Goal: Task Accomplishment & Management: Use online tool/utility

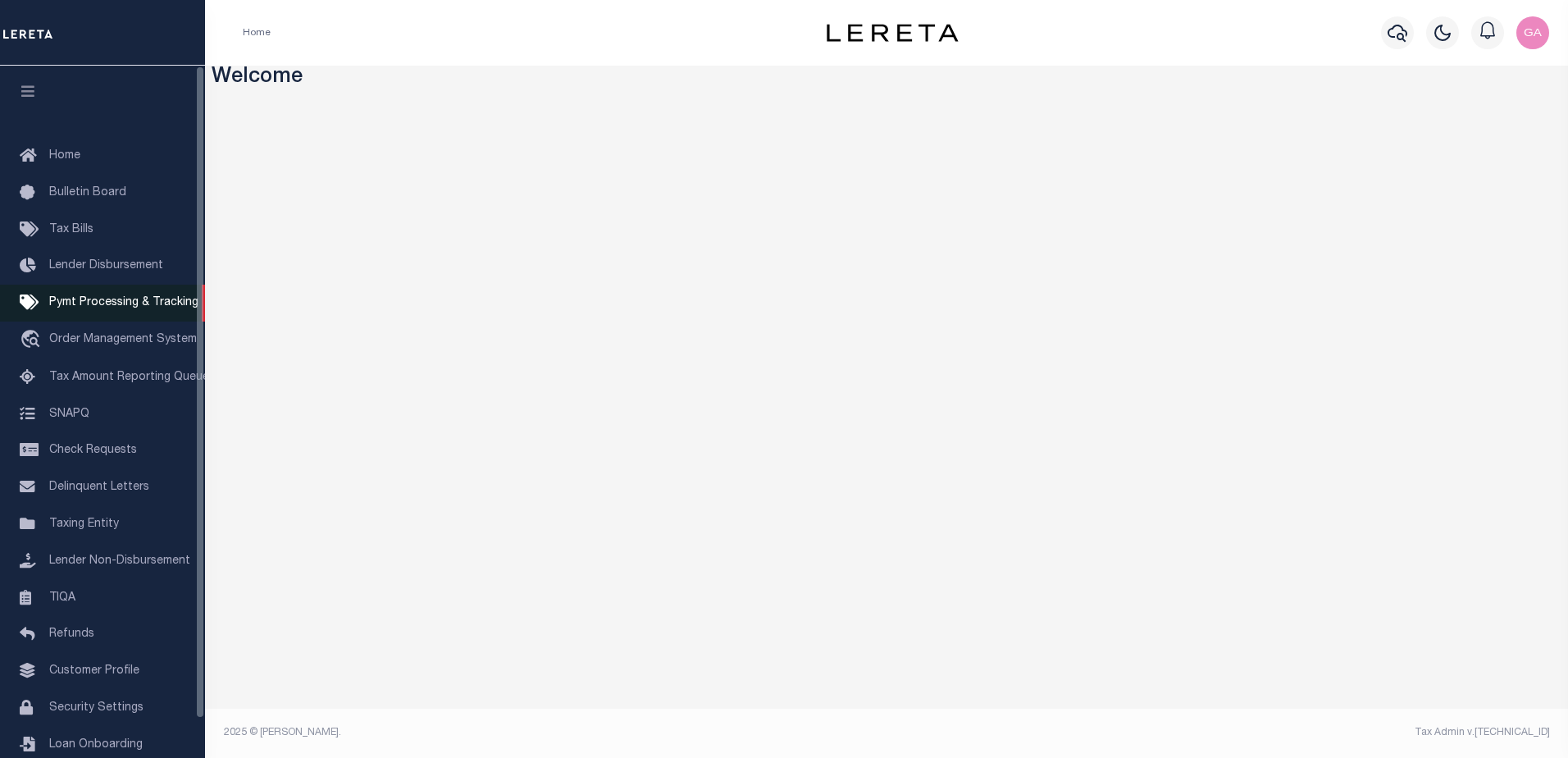
click at [118, 308] on span "Pymt Processing & Tracking" at bounding box center [124, 303] width 150 height 12
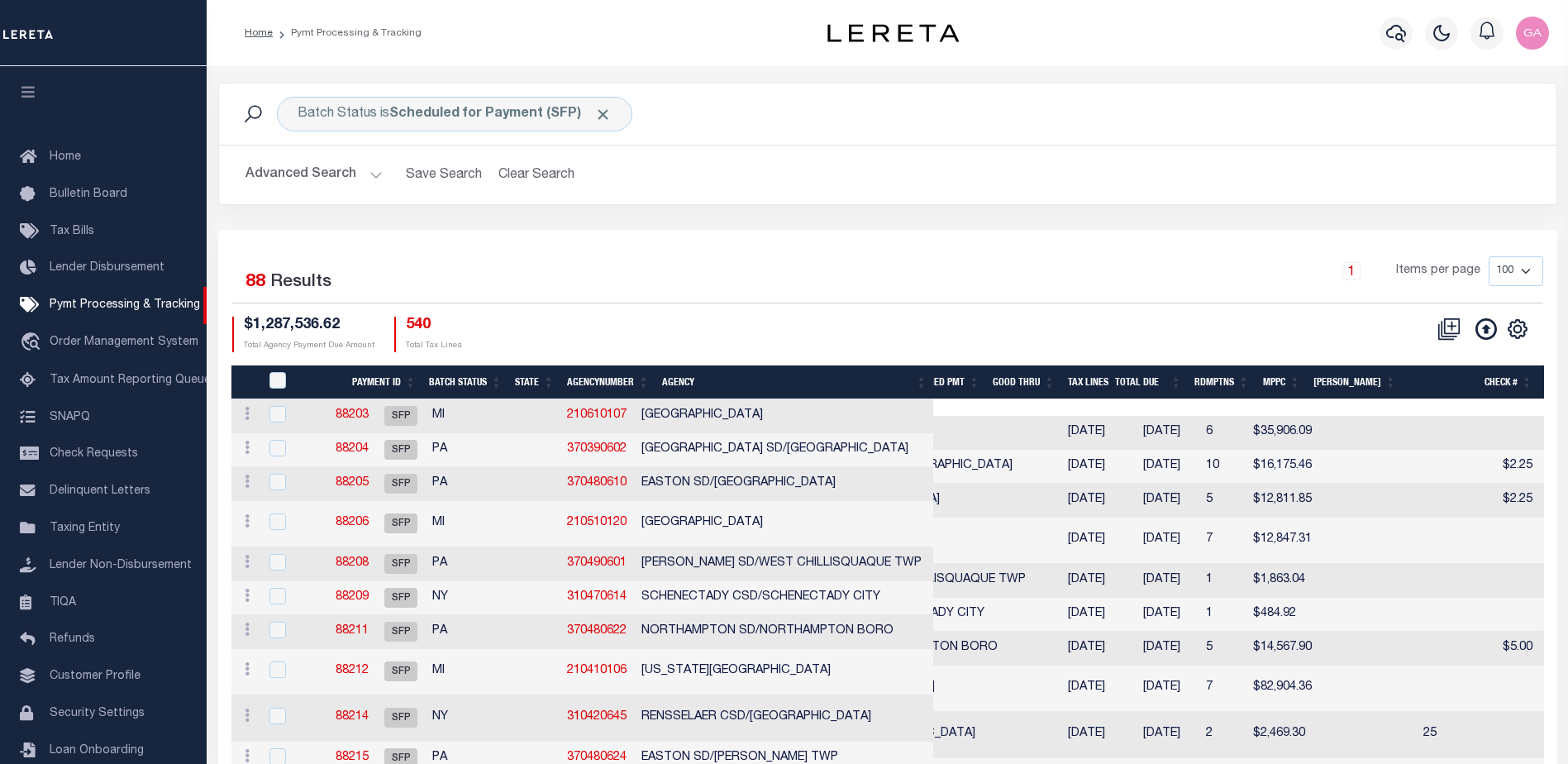
scroll to position [41, 0]
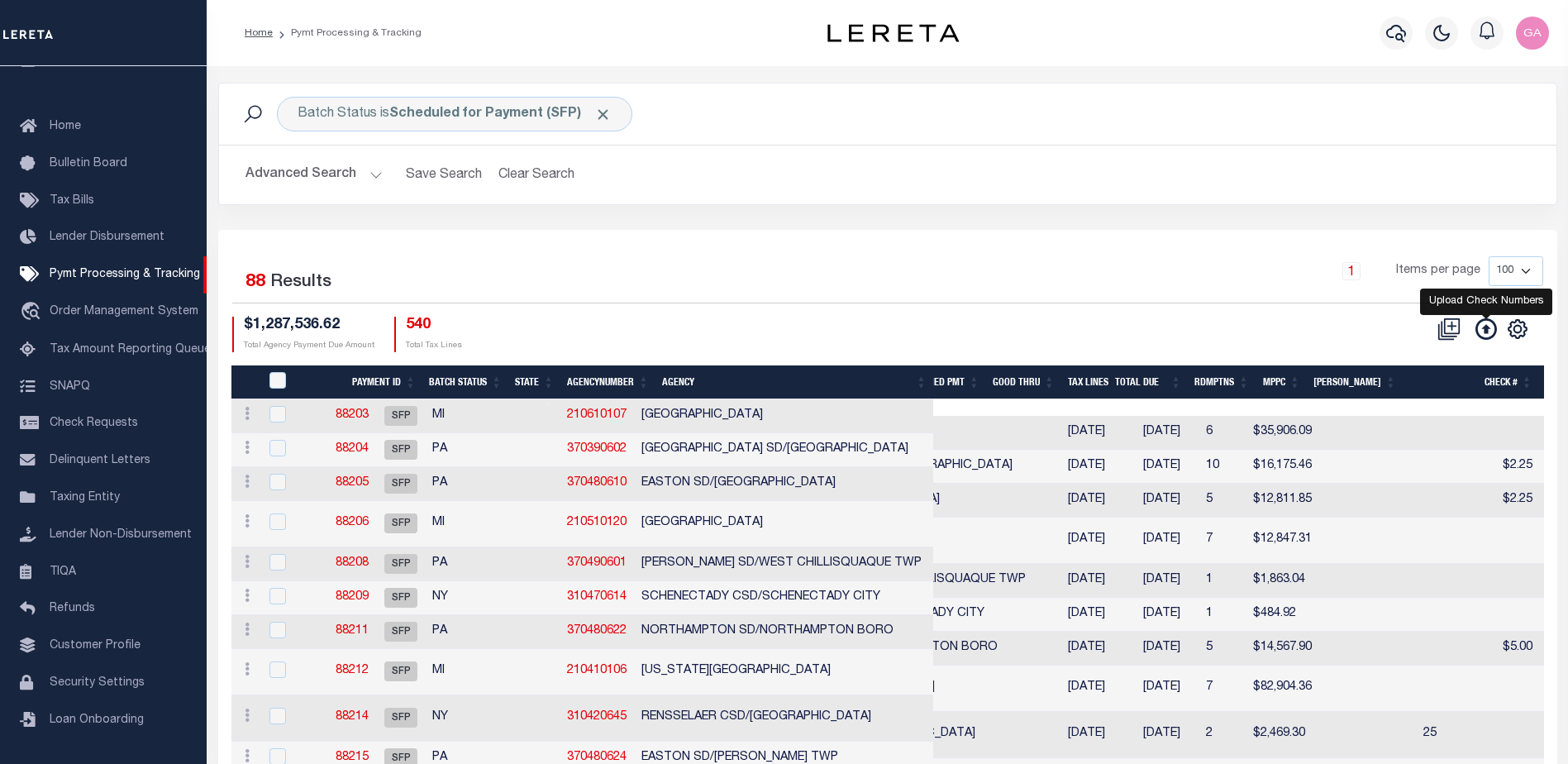
click at [1484, 334] on icon at bounding box center [1486, 329] width 22 height 22
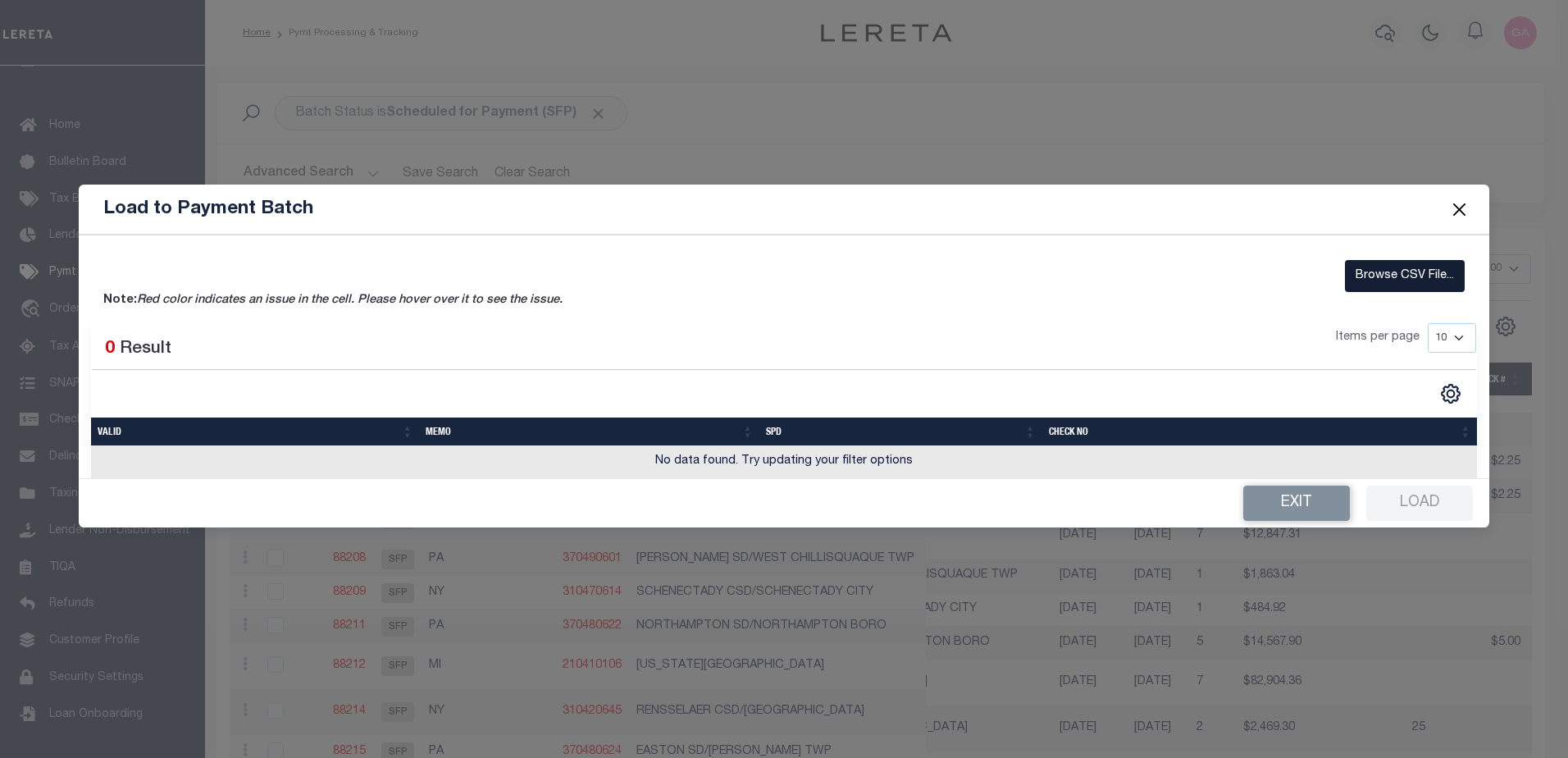
click at [1414, 275] on label "Browse CSV File..." at bounding box center [1404, 275] width 120 height 32
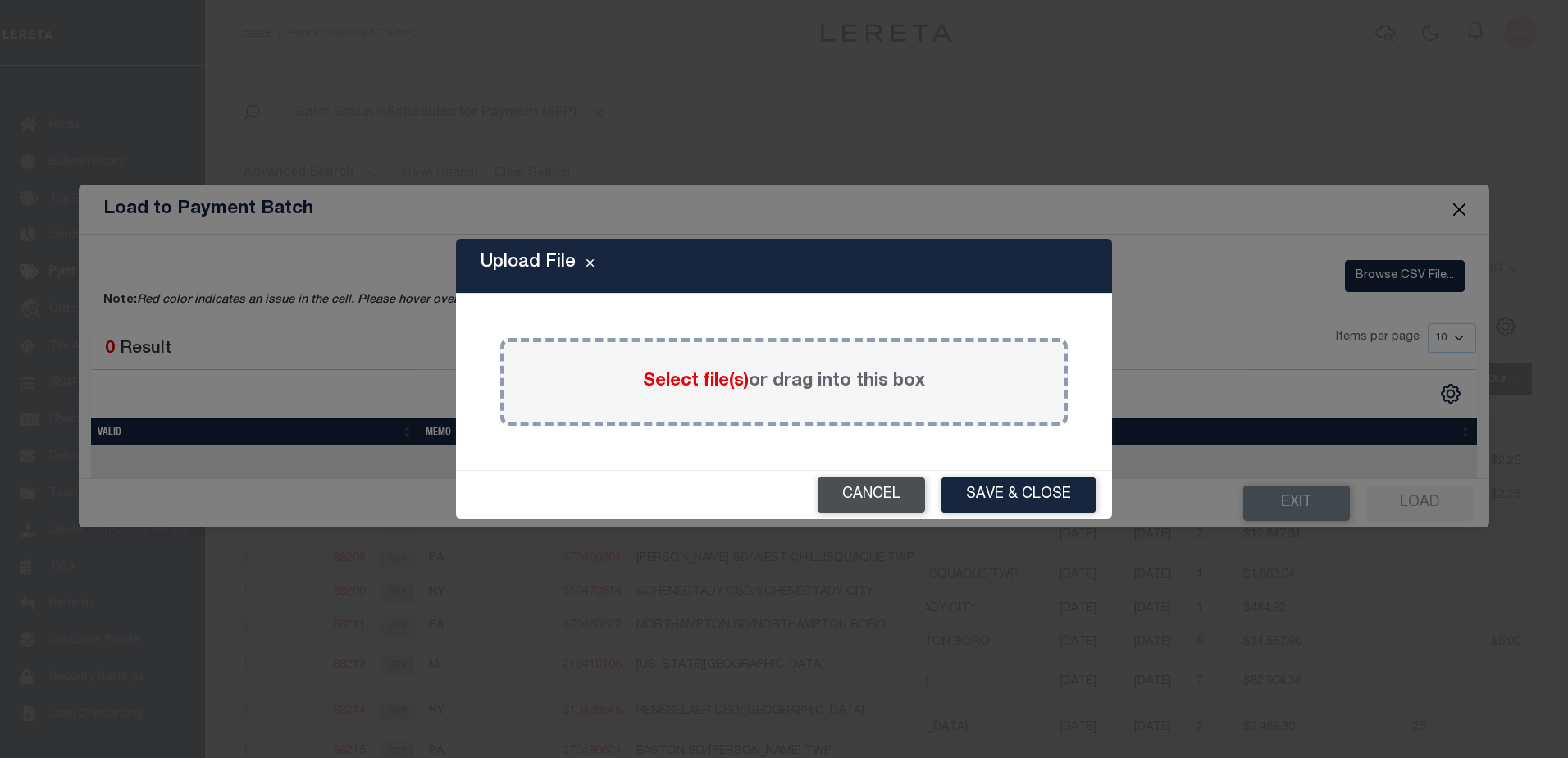
click at [897, 494] on button "Cancel" at bounding box center [871, 495] width 108 height 35
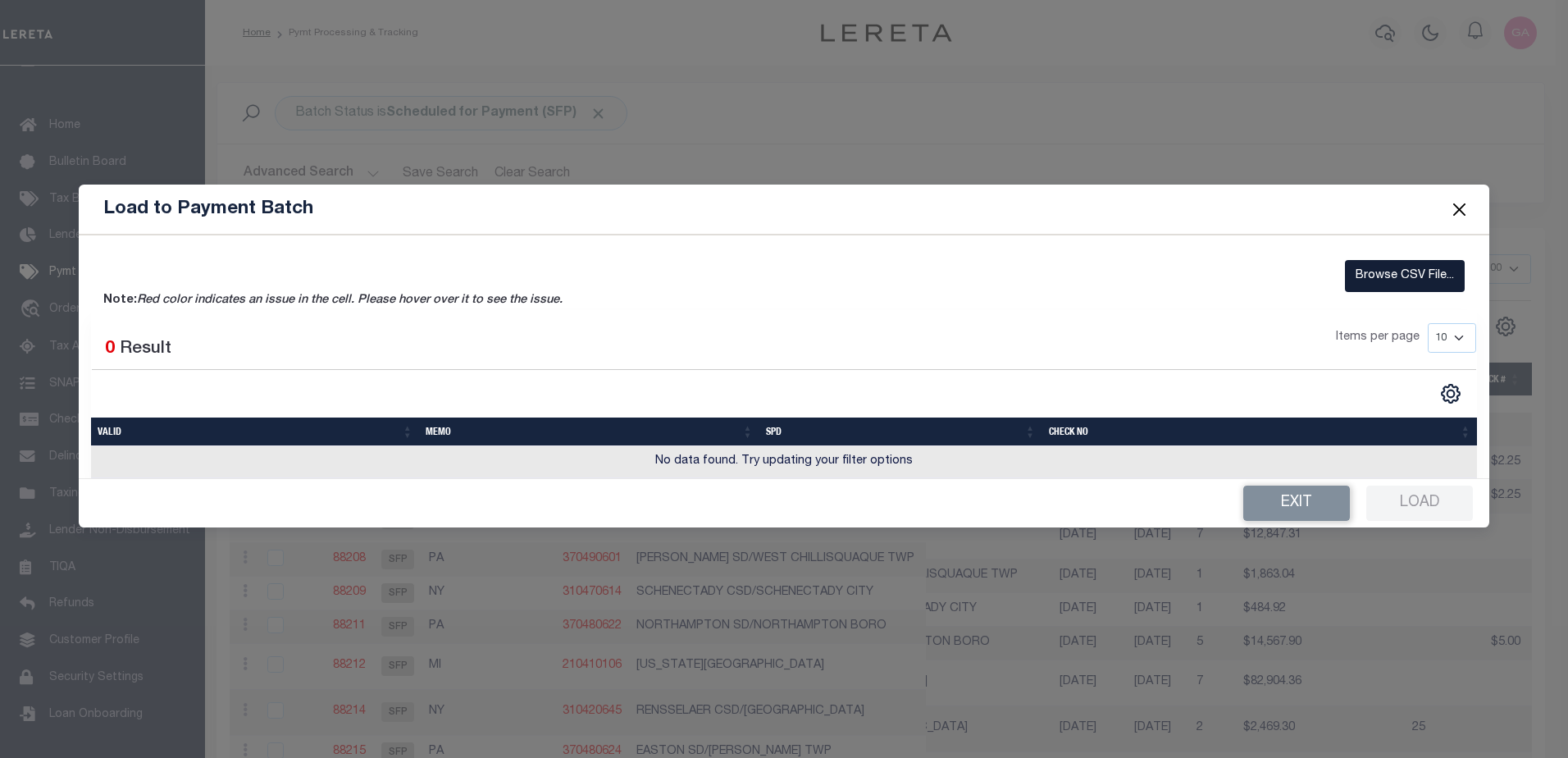
click at [1406, 281] on label "Browse CSV File..." at bounding box center [1404, 275] width 120 height 32
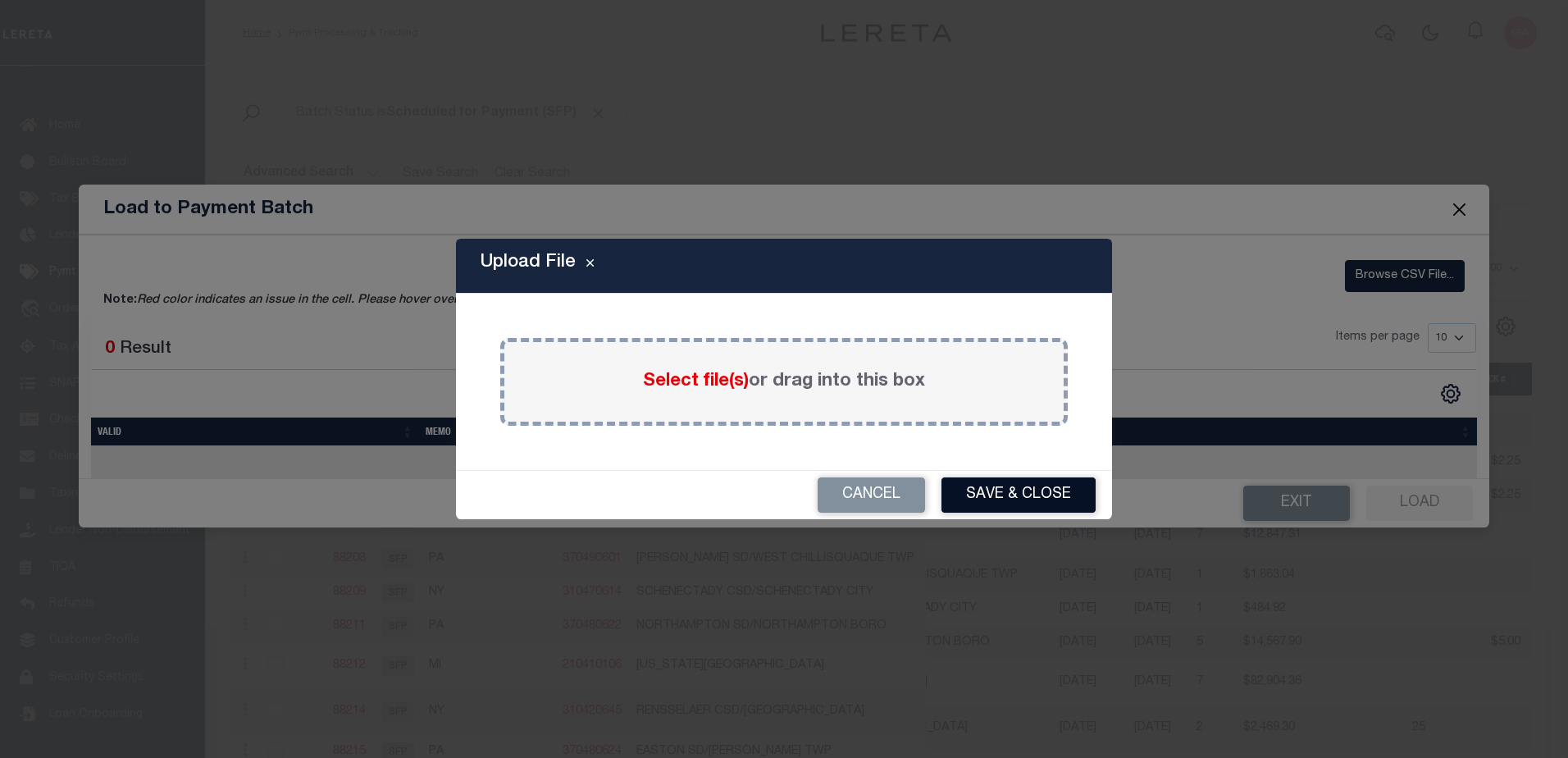
click at [1044, 499] on button "Save & Close" at bounding box center [1018, 495] width 154 height 35
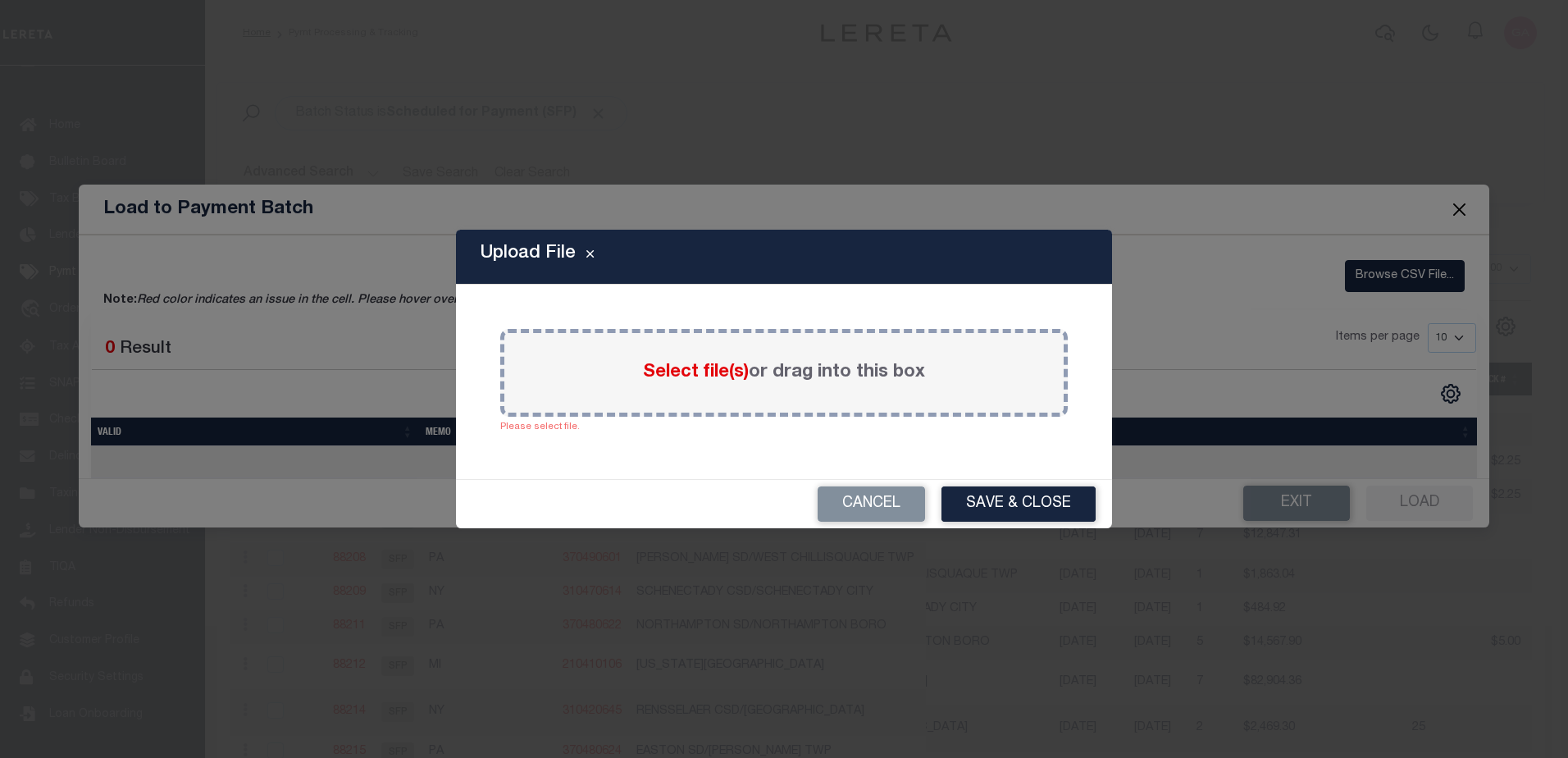
click at [686, 375] on span "Select file(s)" at bounding box center [695, 372] width 106 height 18
click at [0, 0] on input "Select file(s) or drag into this box" at bounding box center [0, 0] width 0 height 0
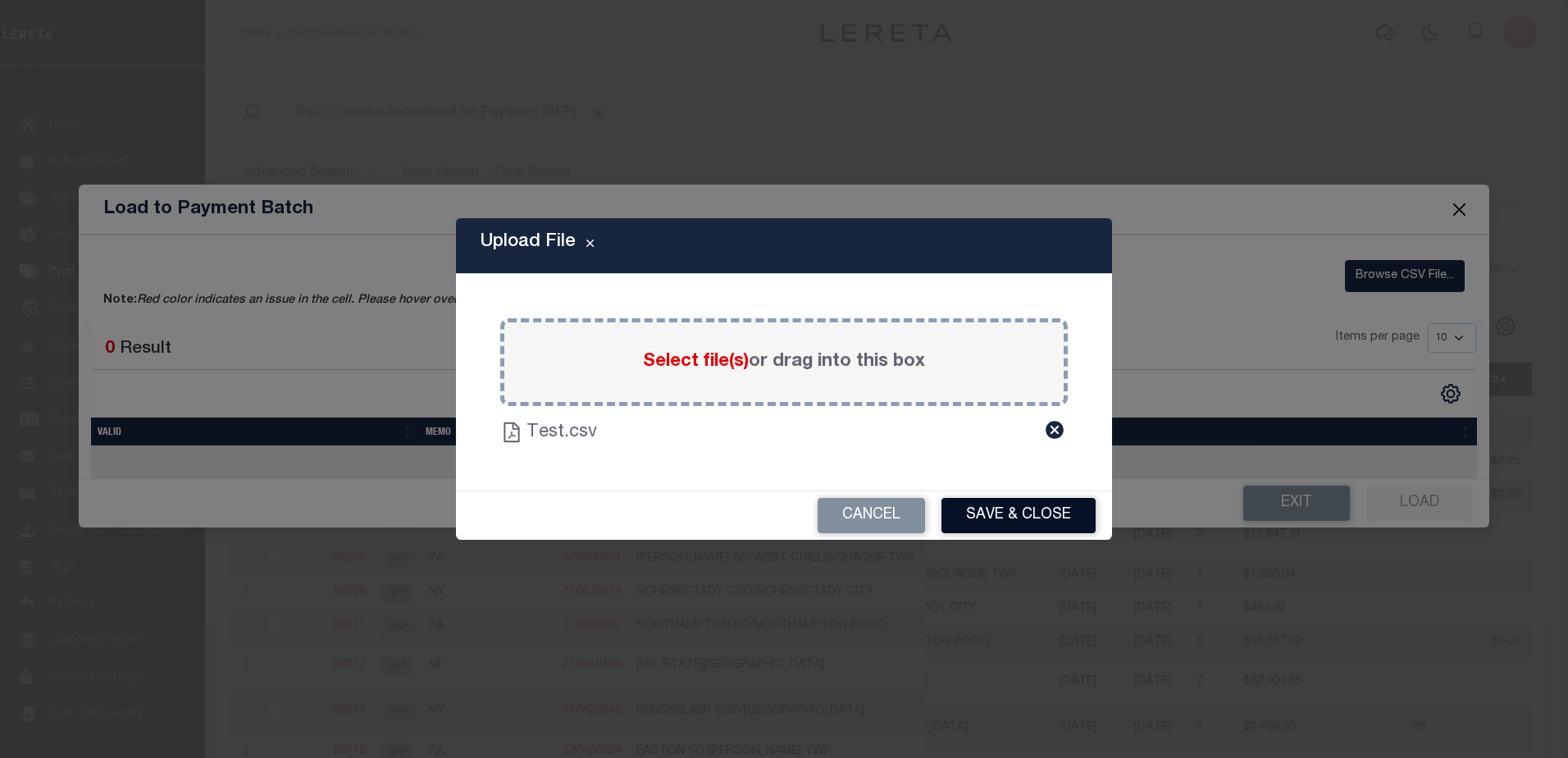
click at [1017, 515] on button "Save & Close" at bounding box center [1018, 515] width 154 height 35
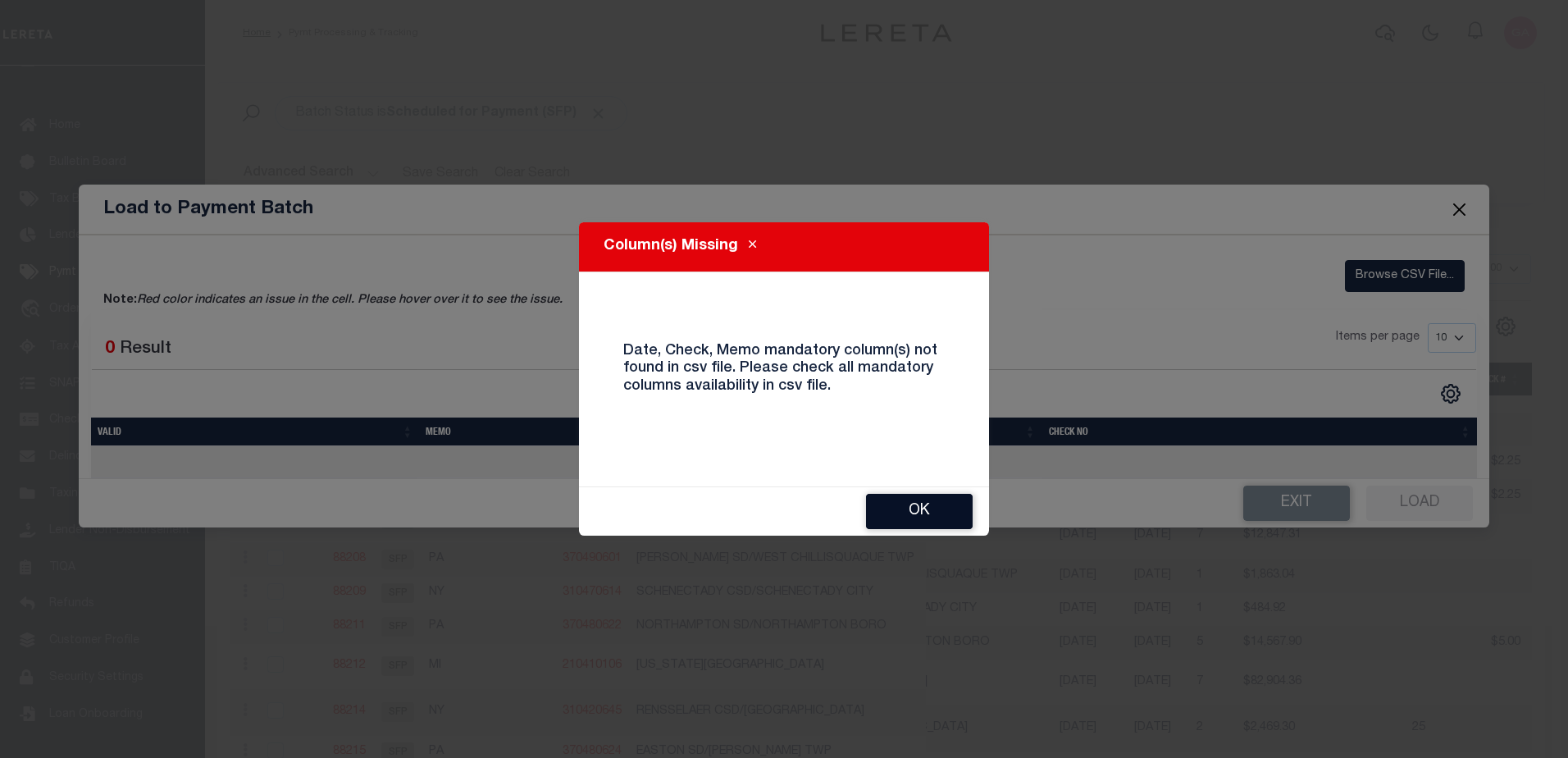
click at [923, 511] on button "OK" at bounding box center [920, 511] width 107 height 35
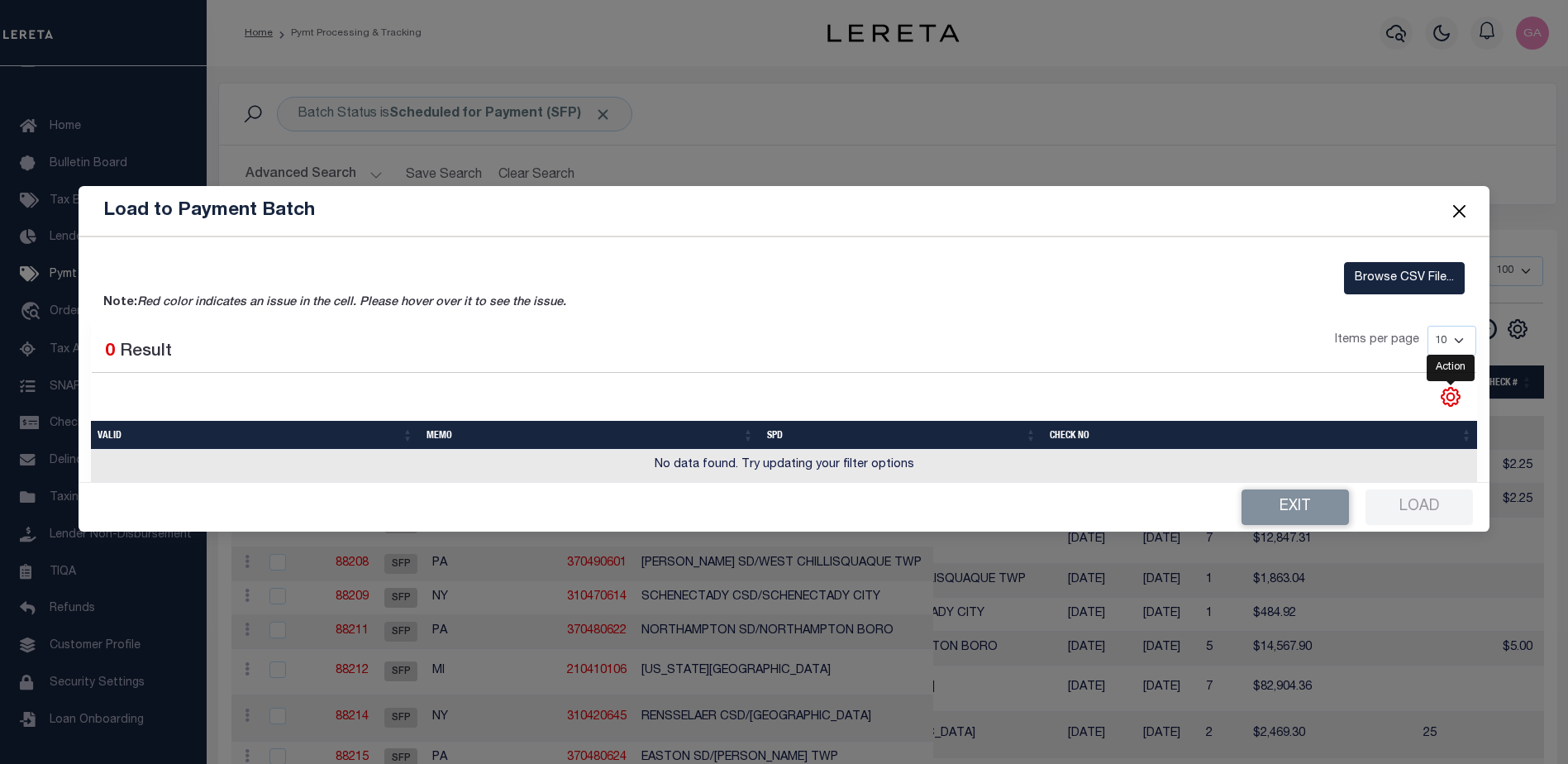
click at [1458, 397] on icon "" at bounding box center [1450, 397] width 22 height 22
click at [1453, 391] on icon "" at bounding box center [1450, 397] width 22 height 22
click at [1459, 204] on button "Close" at bounding box center [1459, 211] width 22 height 22
